Goal: Task Accomplishment & Management: Manage account settings

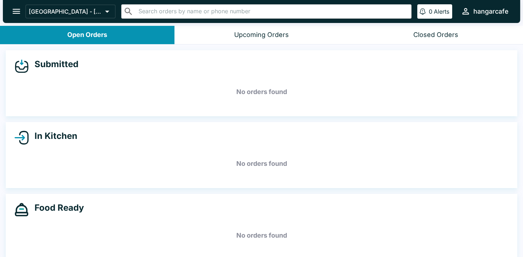
click at [15, 12] on icon "open drawer" at bounding box center [17, 11] width 10 height 10
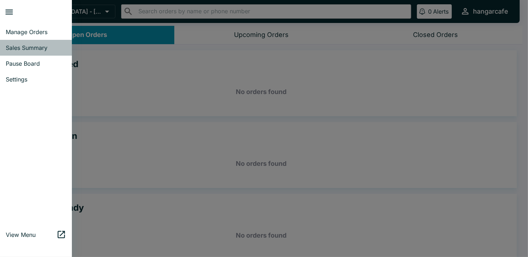
click at [50, 48] on span "Sales Summary" at bounding box center [36, 47] width 60 height 7
select select "03:00"
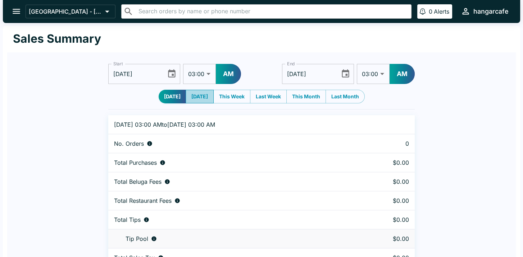
click at [194, 98] on button "[DATE]" at bounding box center [199, 97] width 28 height 14
type input "[DATE]"
